Goal: Navigation & Orientation: Find specific page/section

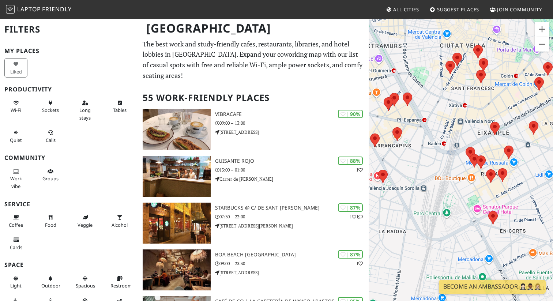
drag, startPoint x: 462, startPoint y: 94, endPoint x: 552, endPoint y: 202, distance: 140.1
click at [553, 203] on div "To navigate, press the arrow keys." at bounding box center [461, 168] width 184 height 301
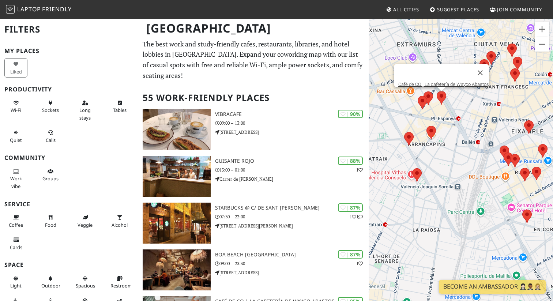
click at [437, 91] on area at bounding box center [437, 91] width 0 height 0
click at [436, 82] on link "Café de CO | La cafetería de Wayco Abastos" at bounding box center [444, 84] width 91 height 5
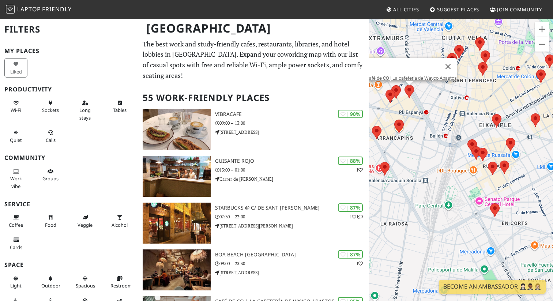
drag, startPoint x: 446, startPoint y: 159, endPoint x: 411, endPoint y: 150, distance: 36.8
click at [411, 150] on div "To navigate, press the arrow keys. Café de CO | La cafetería de Wayco Abastos" at bounding box center [461, 168] width 184 height 301
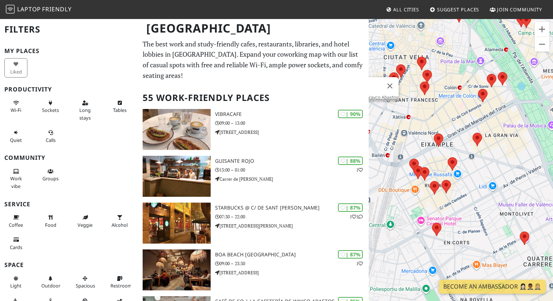
drag, startPoint x: 522, startPoint y: 199, endPoint x: 469, endPoint y: 225, distance: 58.4
click at [469, 225] on div "To navigate, press the arrow keys. Café de CO | La cafetería de Wayco Abastos" at bounding box center [461, 168] width 184 height 301
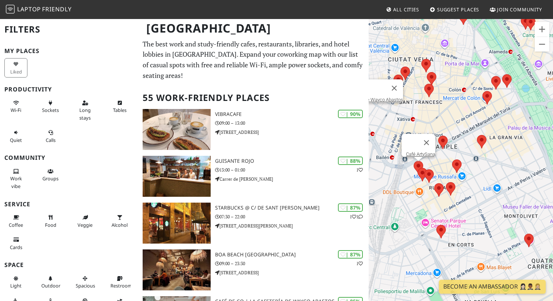
click at [414, 161] on area at bounding box center [414, 161] width 0 height 0
click at [419, 152] on link "Café ArtySana" at bounding box center [420, 154] width 29 height 5
click at [477, 135] on area at bounding box center [477, 135] width 0 height 0
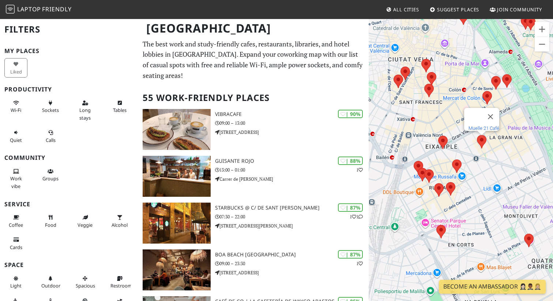
click at [477, 126] on link "Muelle 21 Café" at bounding box center [484, 128] width 31 height 5
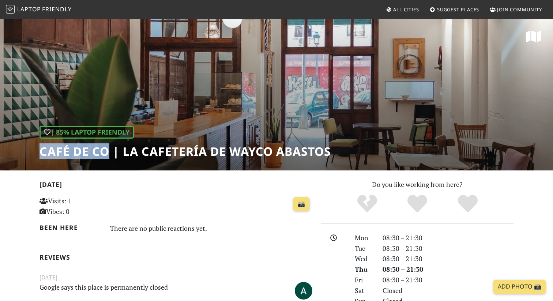
drag, startPoint x: 37, startPoint y: 153, endPoint x: 109, endPoint y: 154, distance: 71.7
click at [109, 154] on div "| 85% Laptop Friendly Café de CO | La cafetería de Wayco Abastos" at bounding box center [276, 94] width 553 height 152
copy h1 "Café de CO"
click at [128, 156] on h1 "Café de CO | La cafetería de Wayco Abastos" at bounding box center [186, 152] width 292 height 14
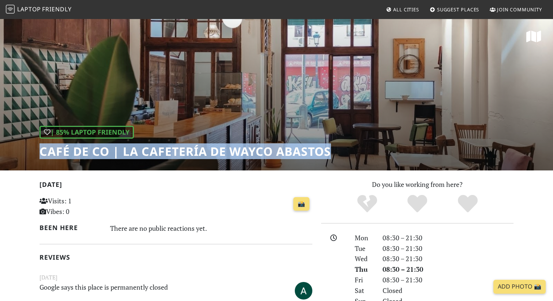
click at [128, 156] on h1 "Café de CO | La cafetería de Wayco Abastos" at bounding box center [186, 152] width 292 height 14
copy div "Café de CO | La cafetería de Wayco Abastos"
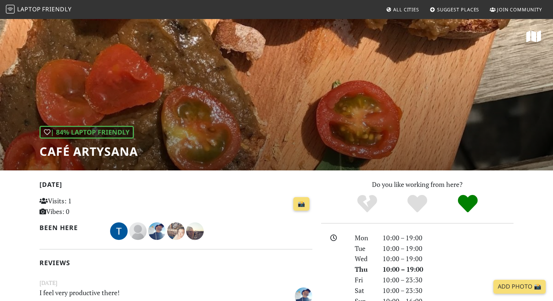
click at [326, 90] on div "| 84% Laptop Friendly Café ArtySana" at bounding box center [276, 94] width 553 height 152
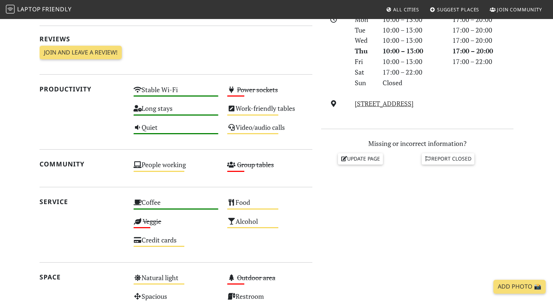
scroll to position [244, 0]
